Goal: Ask a question

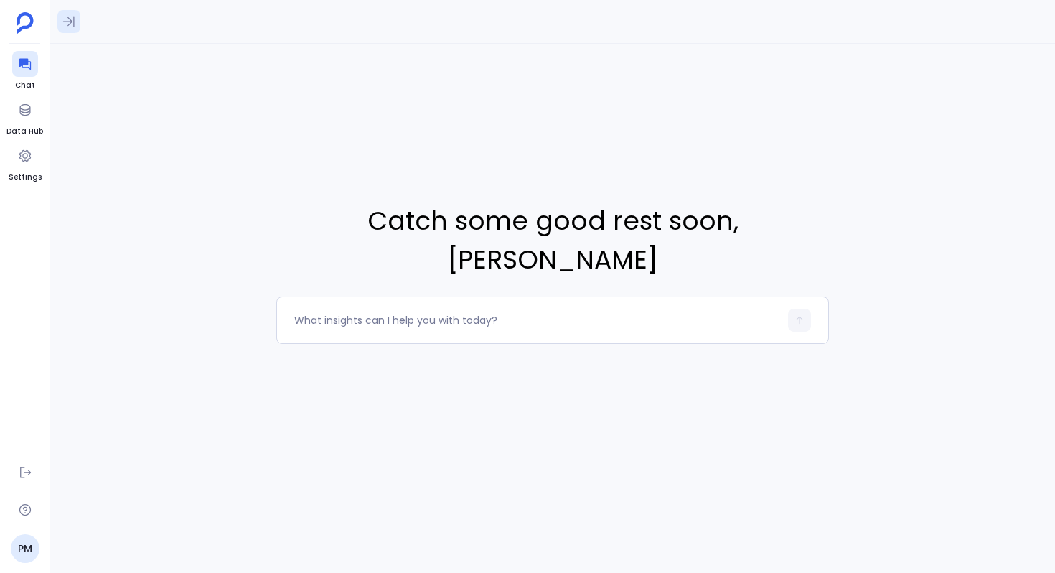
click at [73, 23] on icon at bounding box center [69, 21] width 14 height 14
click at [173, 139] on div "Can you make any correlations between Evaluations and Closed Won opportunities?…" at bounding box center [168, 126] width 219 height 32
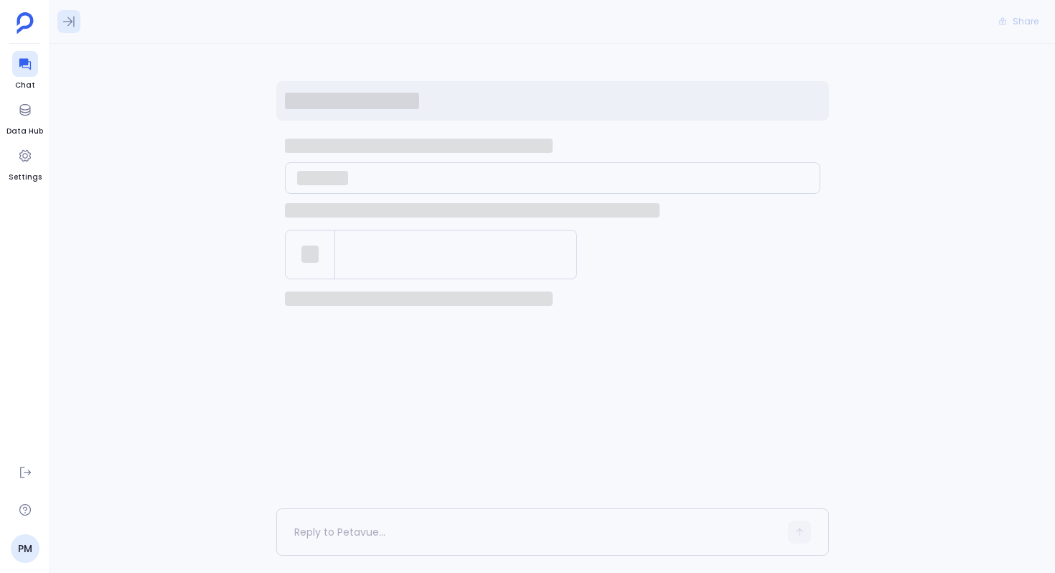
click at [67, 10] on button at bounding box center [68, 21] width 23 height 23
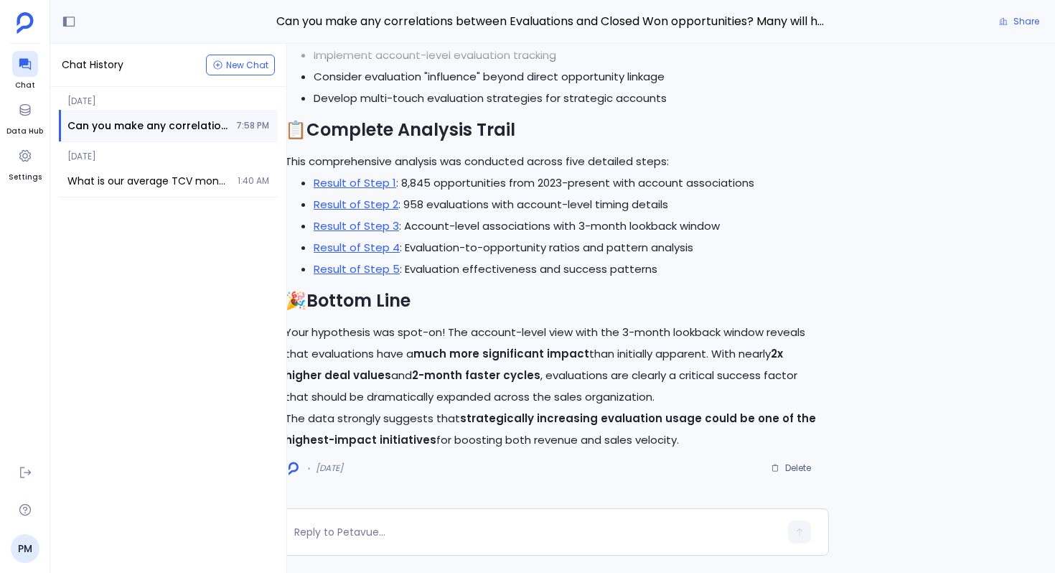
click at [163, 329] on div "[DATE] Can you make any correlations between Evaluations and Closed Won opportu…" at bounding box center [168, 330] width 236 height 486
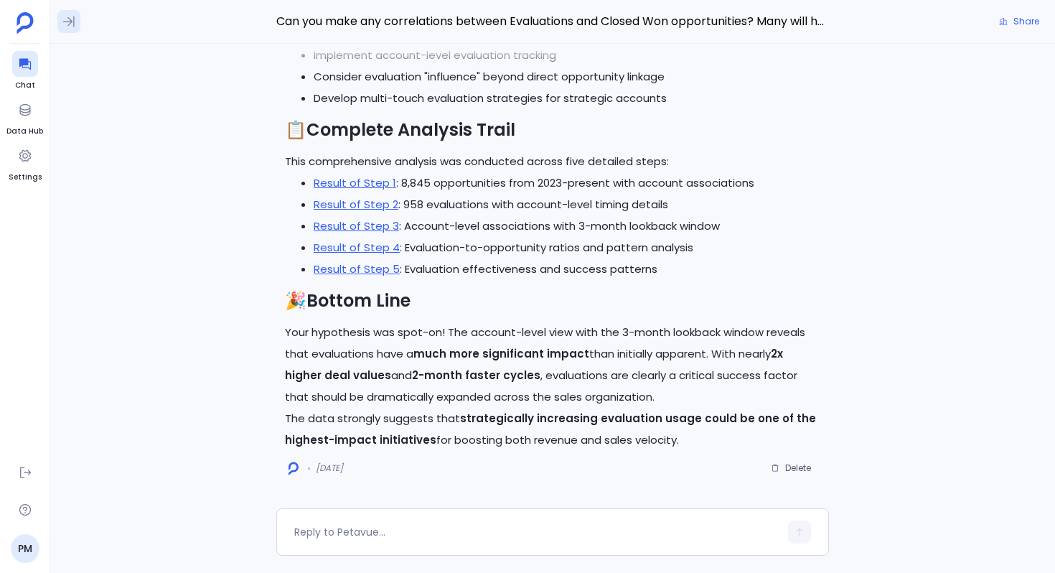
click at [72, 24] on icon at bounding box center [69, 21] width 14 height 14
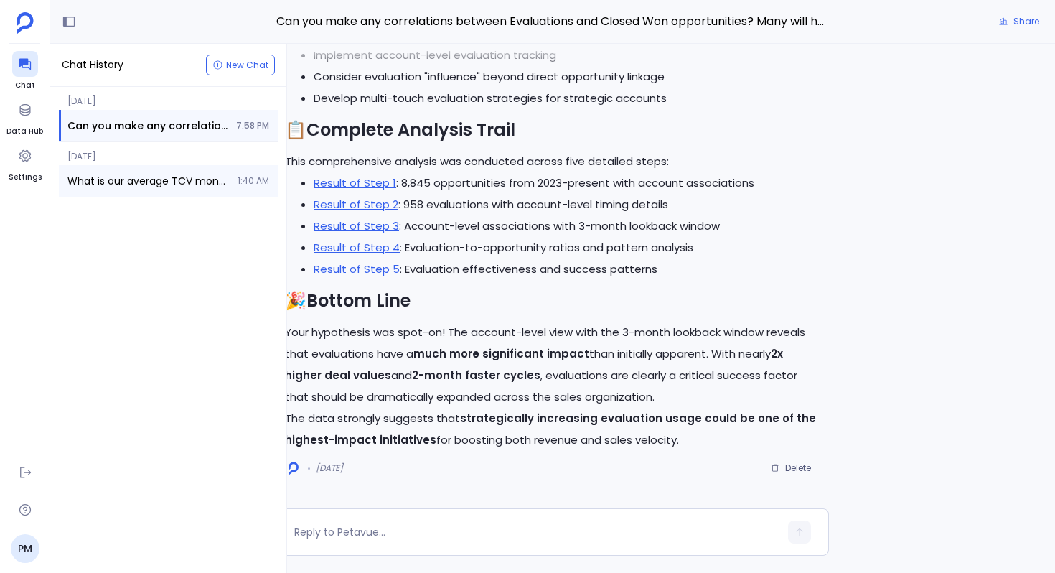
click at [160, 179] on span "What is our average TCV month over month for the last 2 years?" at bounding box center [147, 181] width 161 height 14
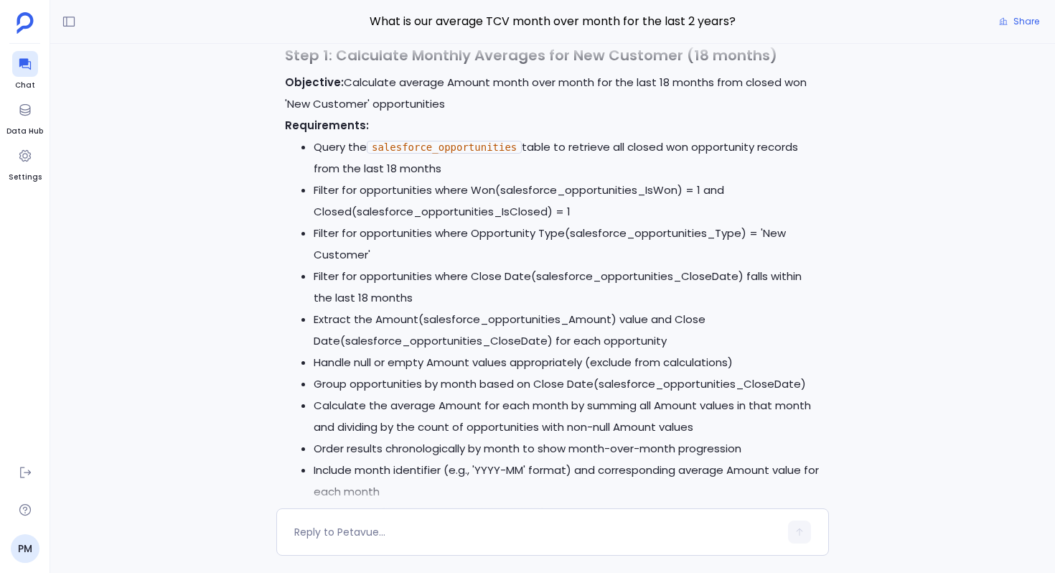
scroll to position [-5320, 0]
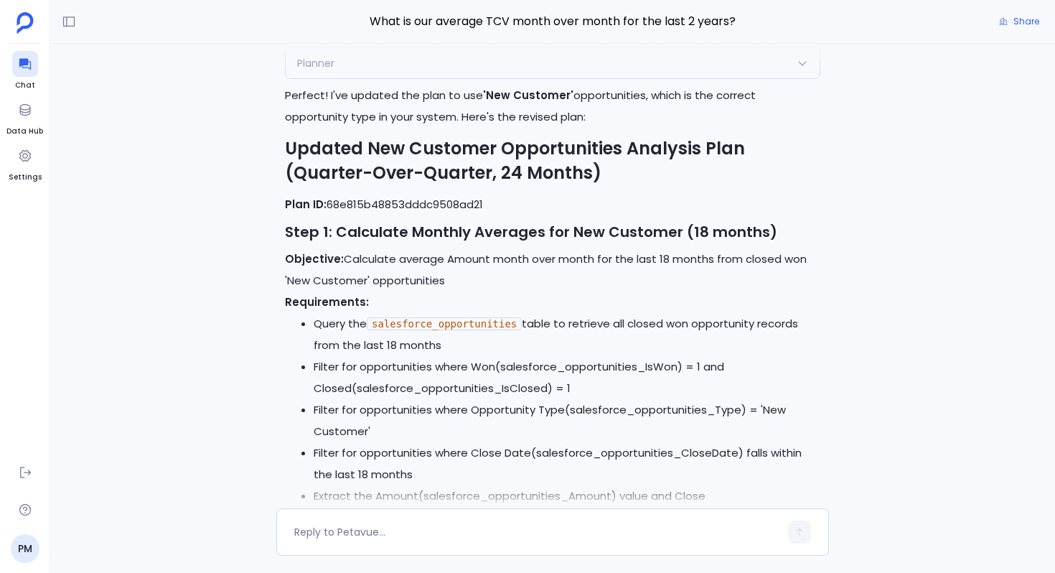
click at [413, 78] on div "Planner" at bounding box center [553, 63] width 534 height 30
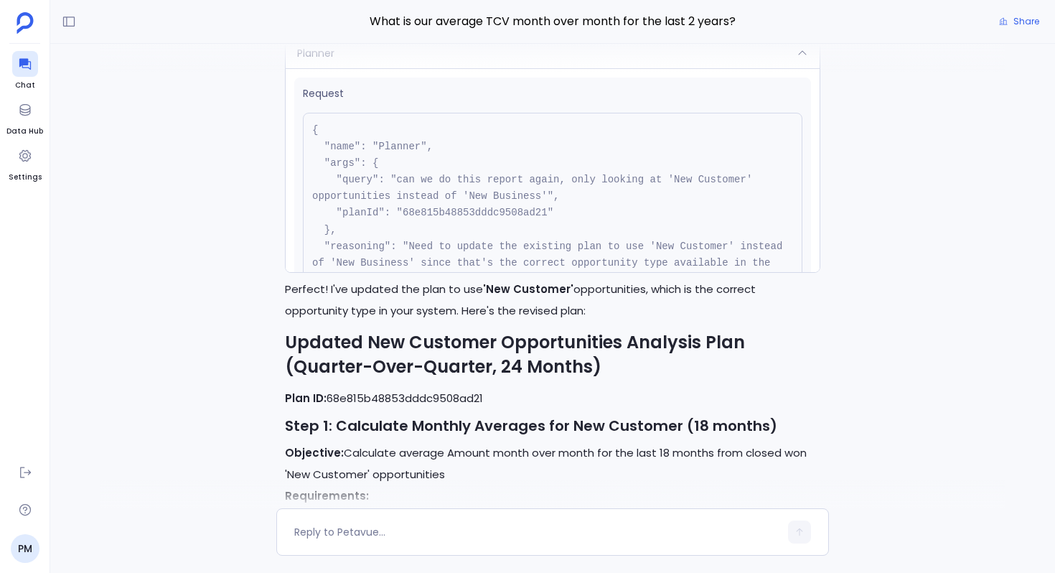
scroll to position [-5524, 0]
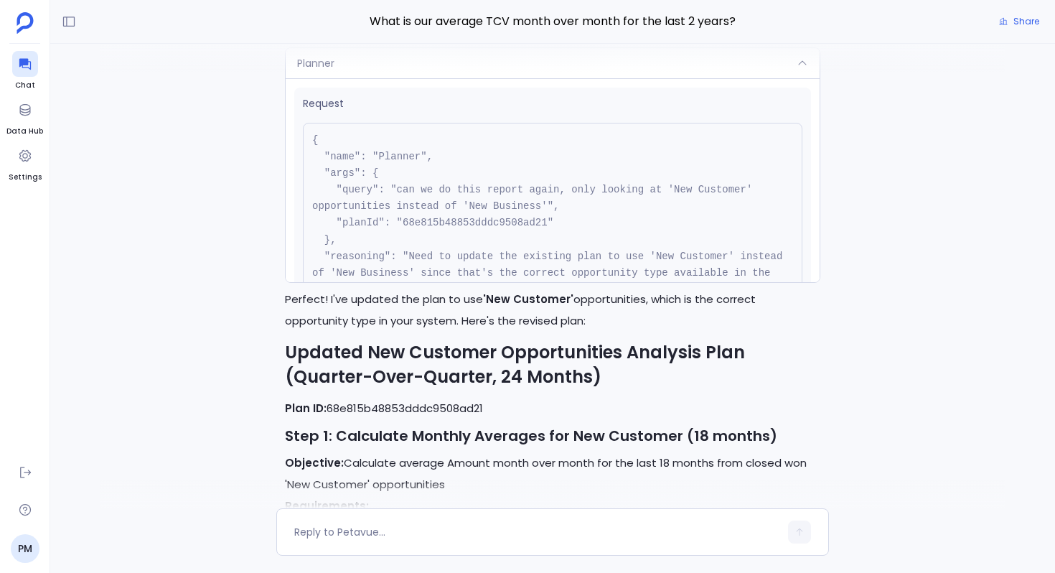
click at [462, 239] on pre "{ "name": "Planner", "args": { "query": "can we do this report again, only look…" at bounding box center [553, 223] width 500 height 201
copy pre "68e815b48853dddc9508ad21"
click at [462, 239] on pre "{ "name": "Planner", "args": { "query": "can we do this report again, only look…" at bounding box center [553, 223] width 500 height 201
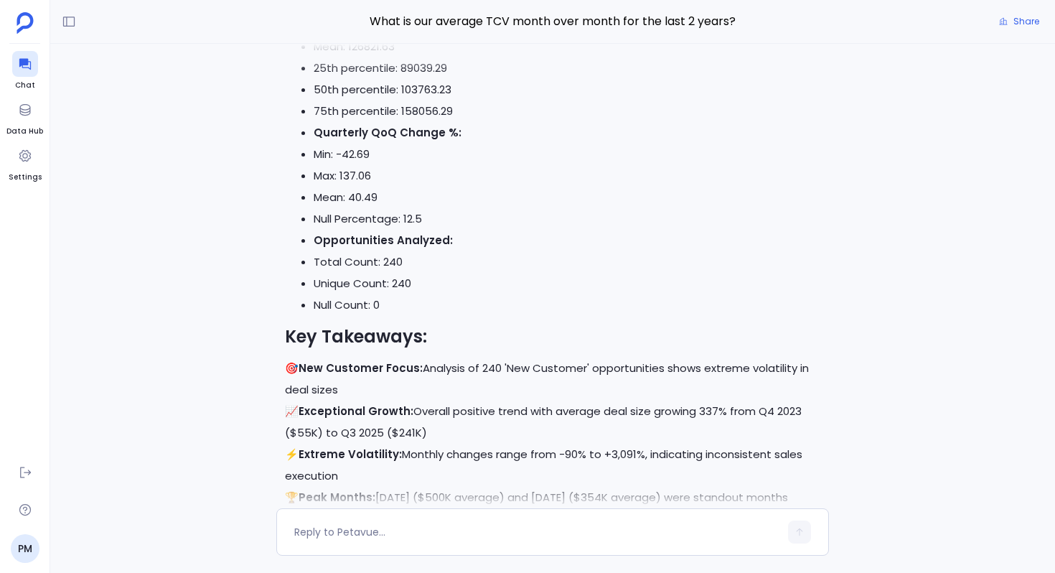
scroll to position [0, 0]
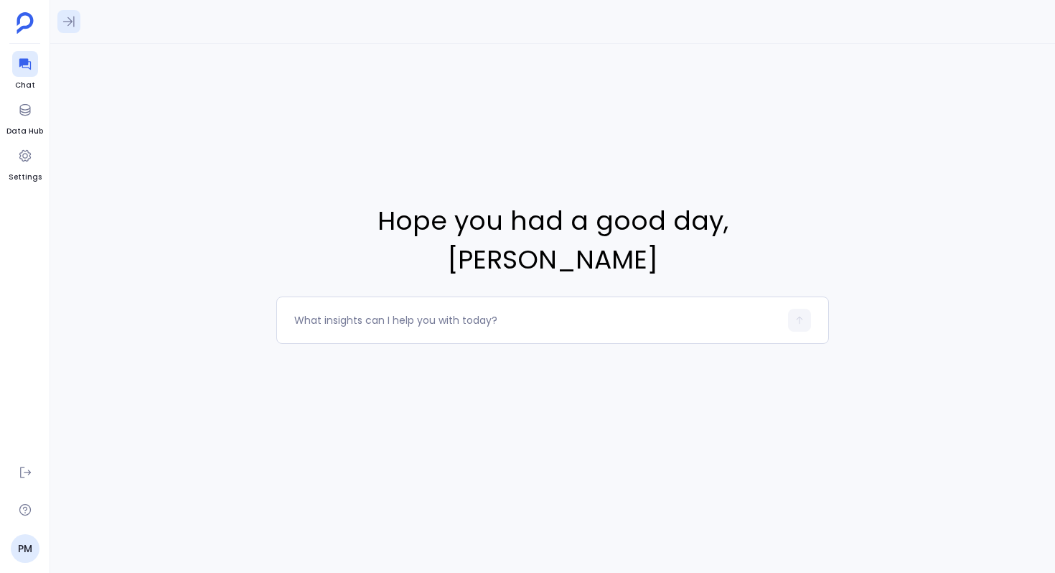
click at [70, 28] on icon at bounding box center [69, 21] width 14 height 14
